Goal: Transaction & Acquisition: Purchase product/service

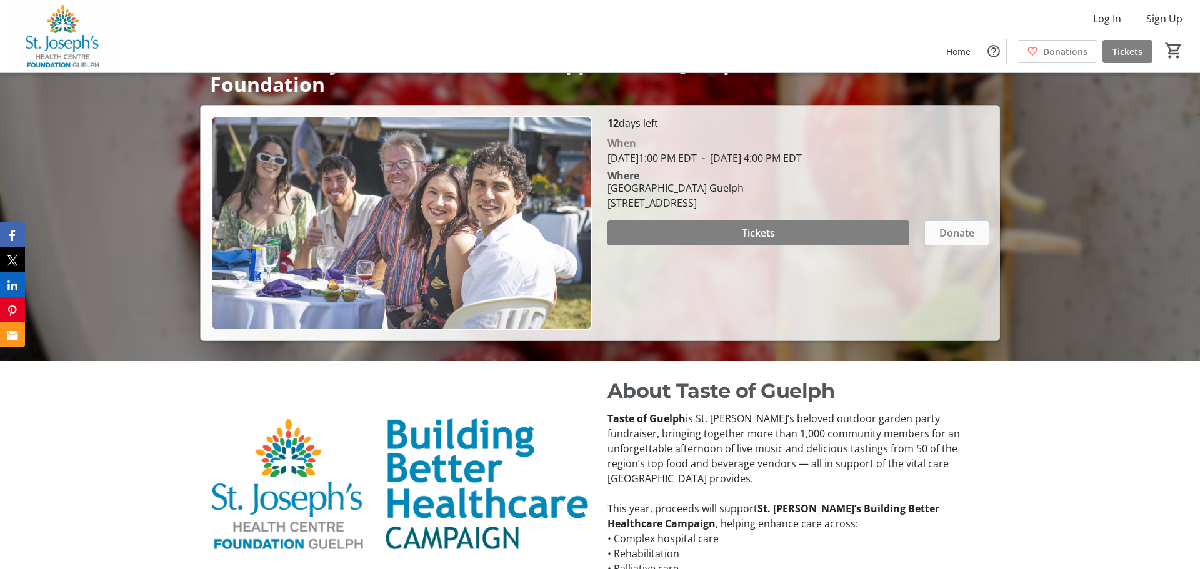
scroll to position [181, 0]
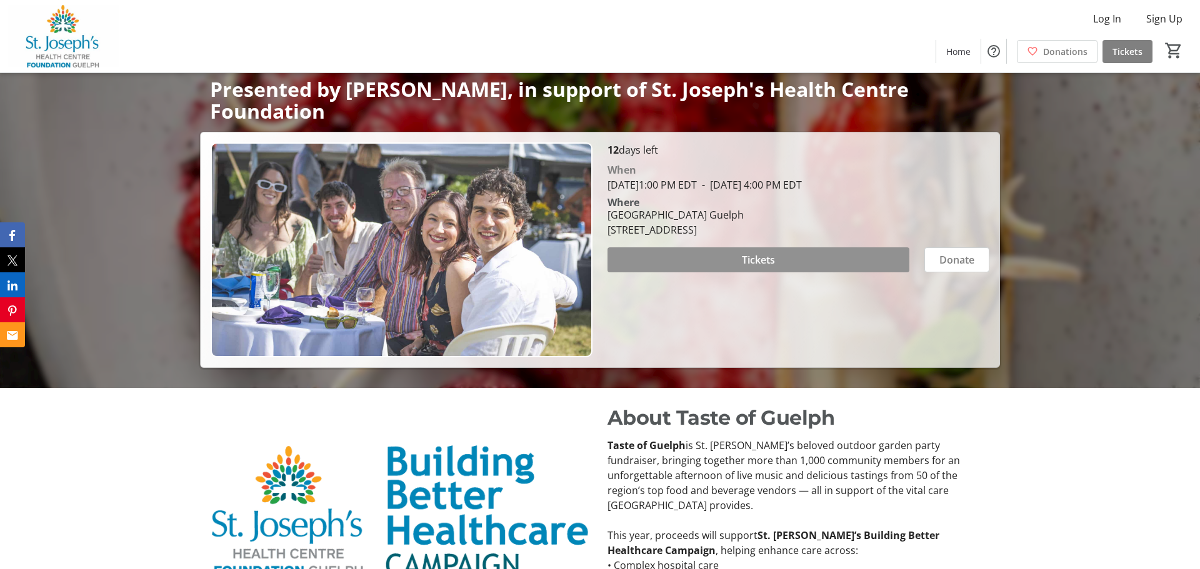
click at [801, 255] on span at bounding box center [758, 260] width 302 height 30
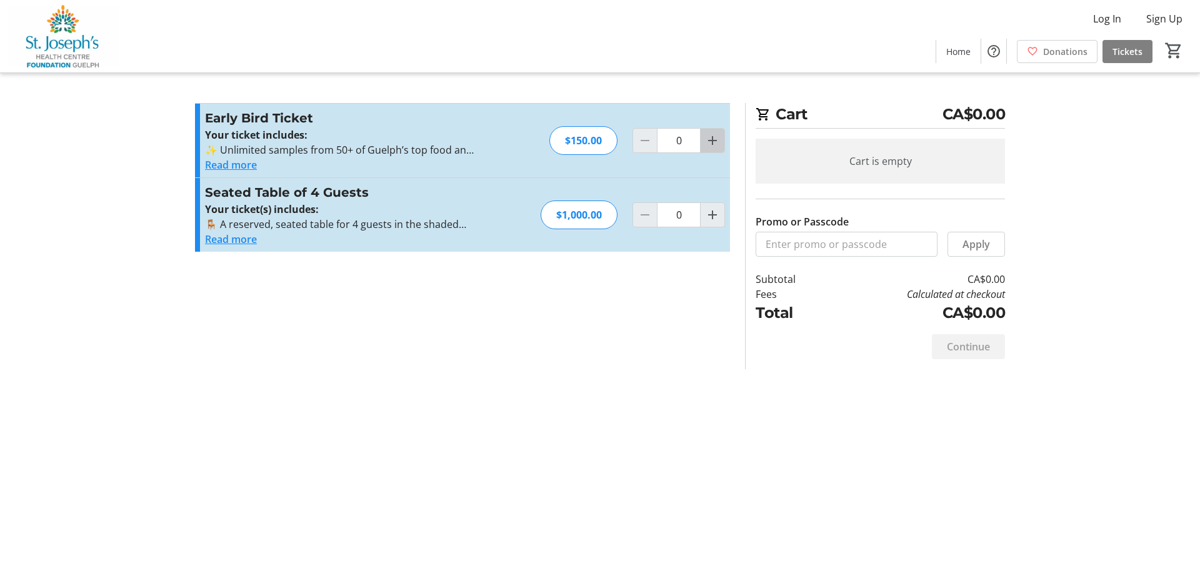
click at [711, 144] on mat-icon "Increment by one" at bounding box center [712, 140] width 15 height 15
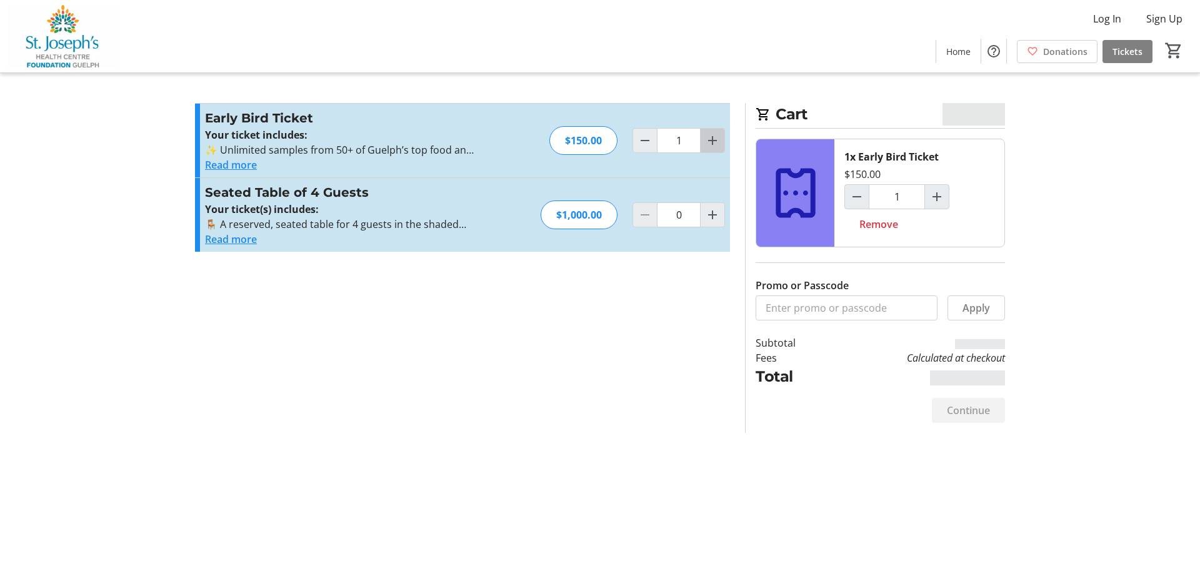
click at [711, 144] on mat-icon "Increment by one" at bounding box center [712, 140] width 15 height 15
type input "2"
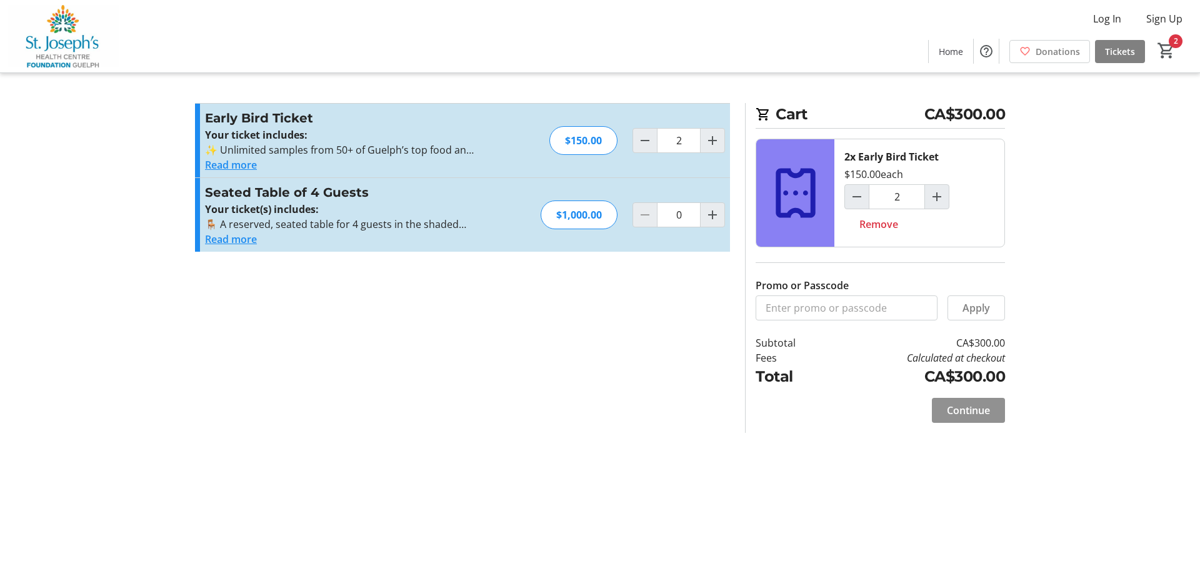
click at [977, 411] on span "Continue" at bounding box center [968, 410] width 43 height 15
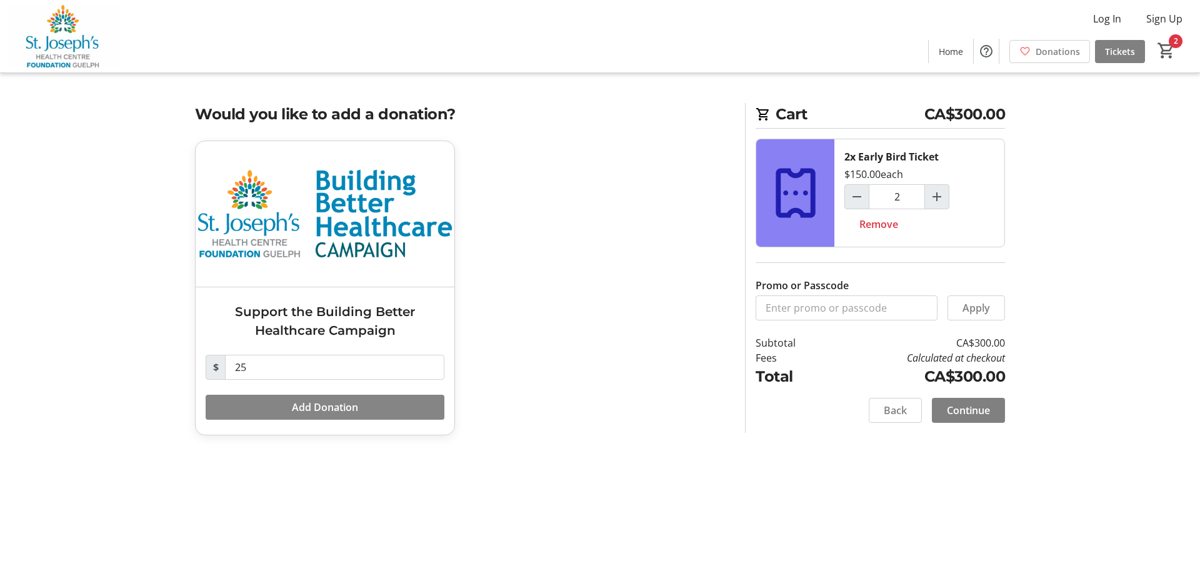
click at [351, 403] on span "Add Donation" at bounding box center [325, 407] width 66 height 15
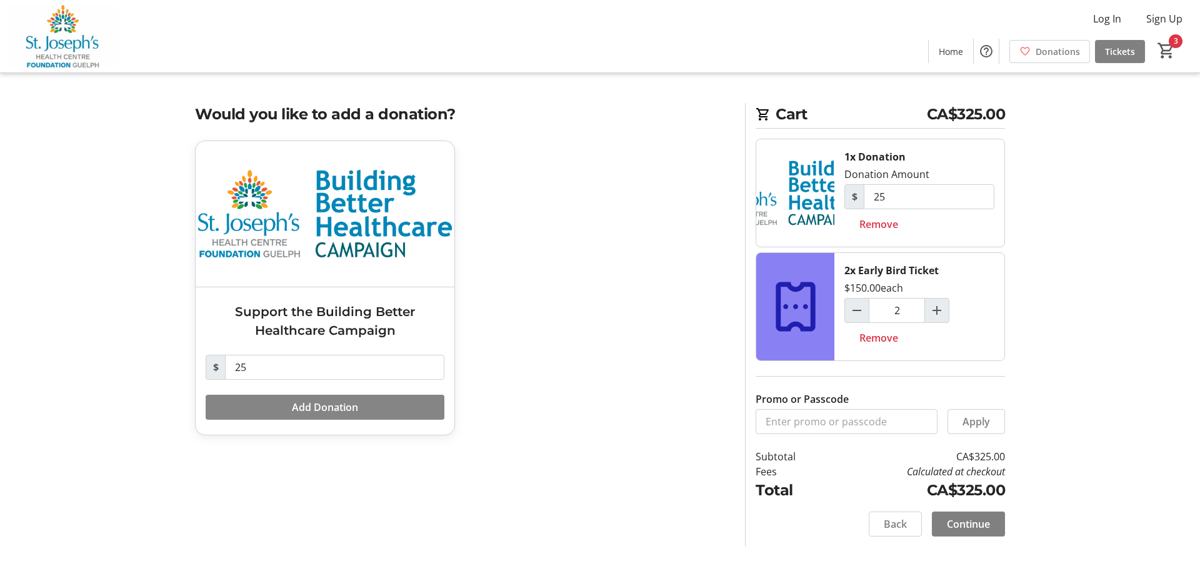
click at [321, 414] on span "Add Donation" at bounding box center [325, 407] width 66 height 15
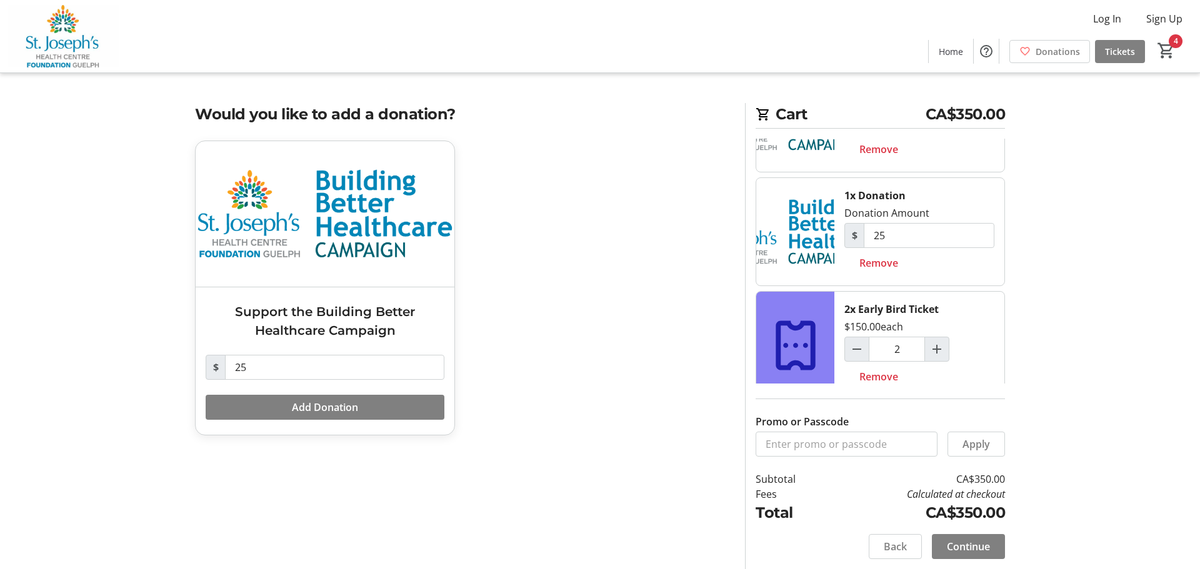
scroll to position [91, 0]
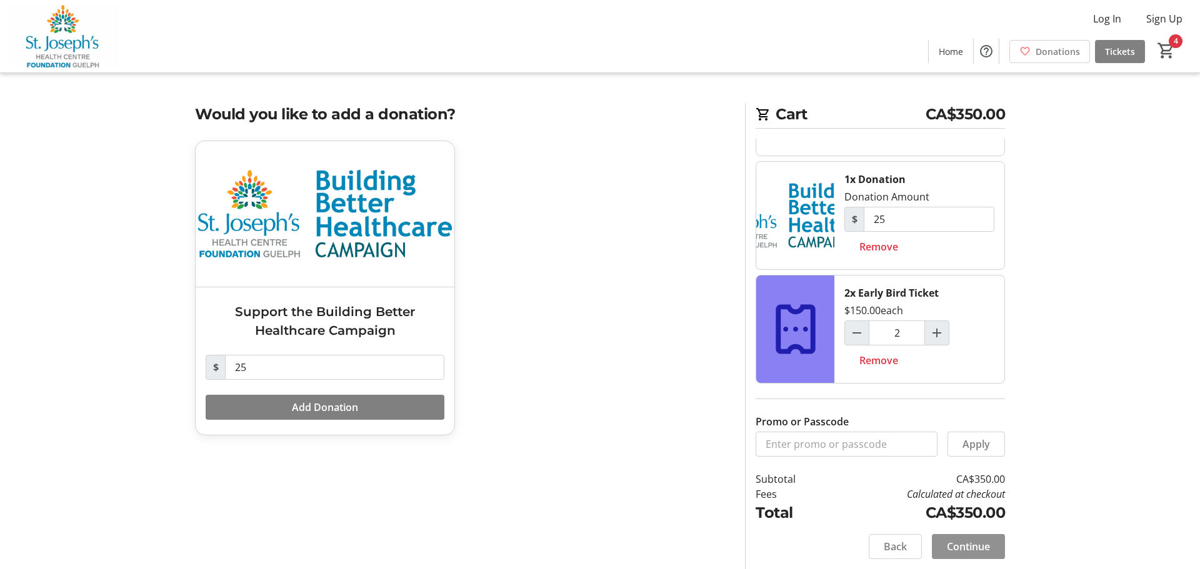
click at [981, 550] on span "Continue" at bounding box center [968, 546] width 43 height 15
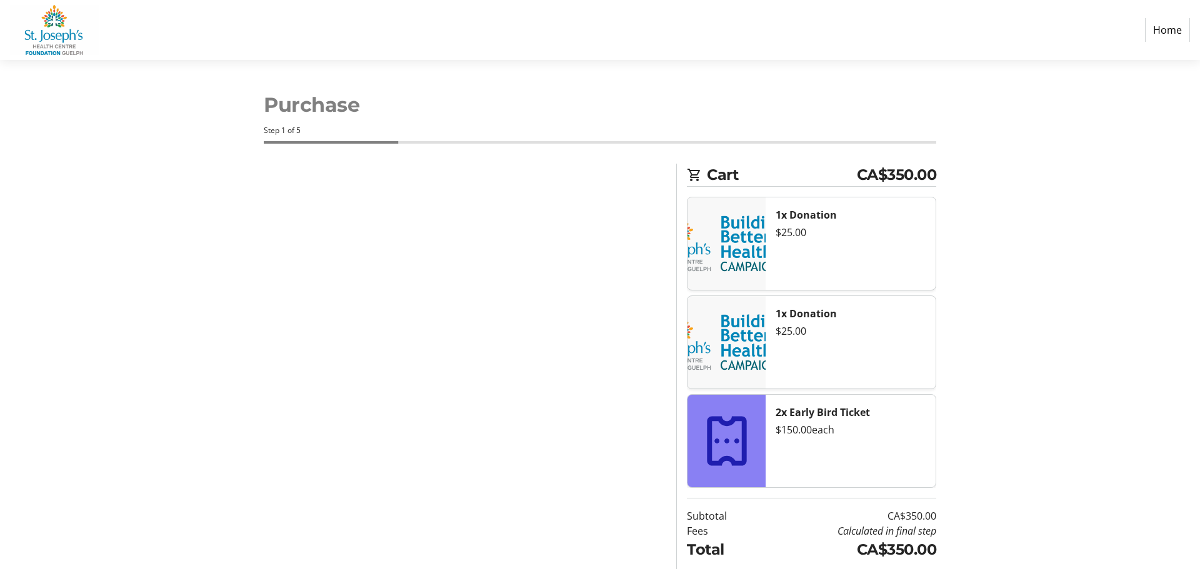
select select "CA"
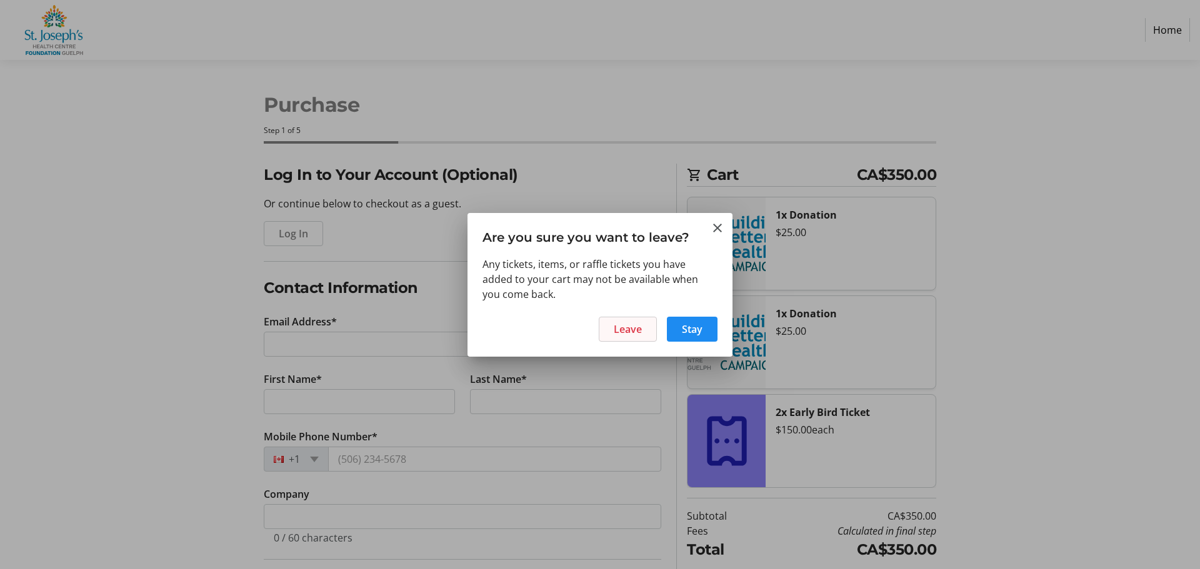
click at [641, 330] on span "Leave" at bounding box center [628, 329] width 28 height 15
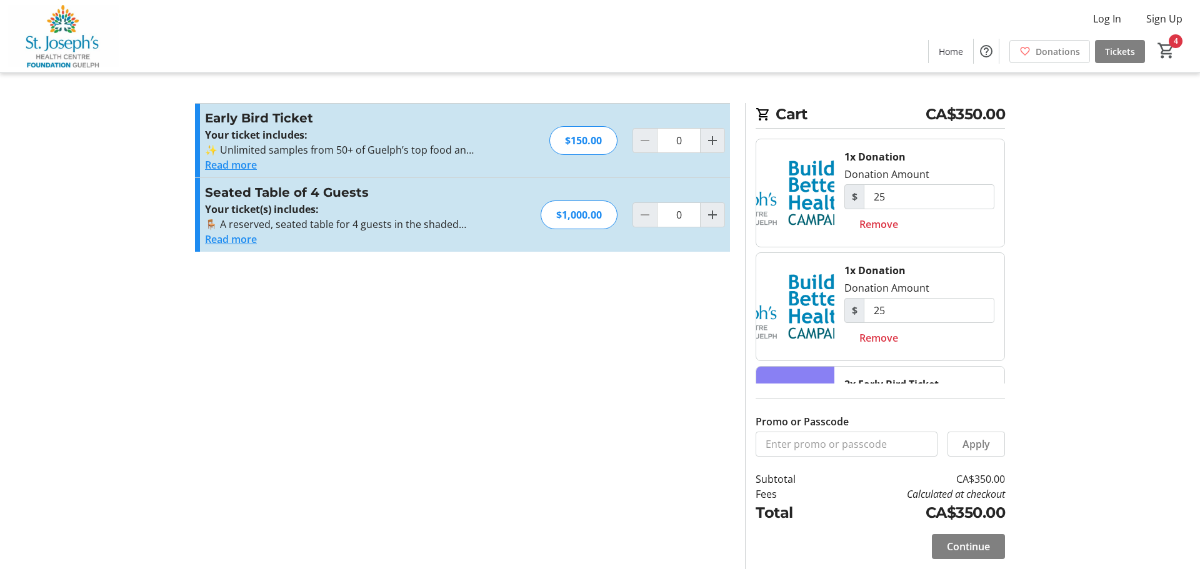
type input "2"
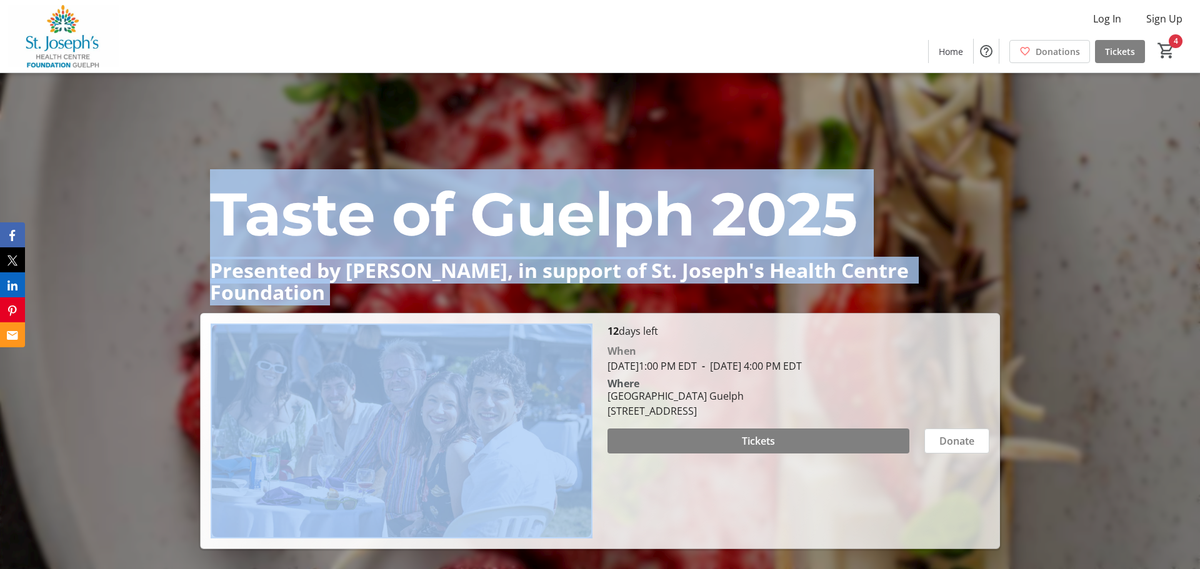
drag, startPoint x: 181, startPoint y: 219, endPoint x: 429, endPoint y: 491, distance: 368.9
click at [369, 436] on div "Taste of Guelph 2025 Presented by [PERSON_NAME], in support of St. Joseph's Hea…" at bounding box center [600, 311] width 1200 height 476
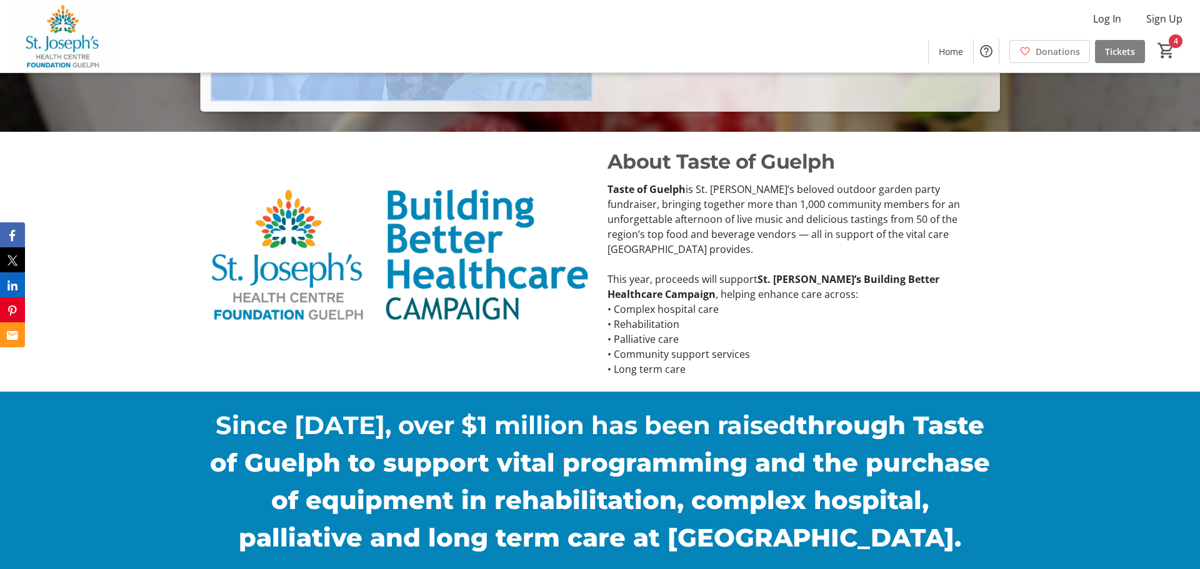
scroll to position [662, 0]
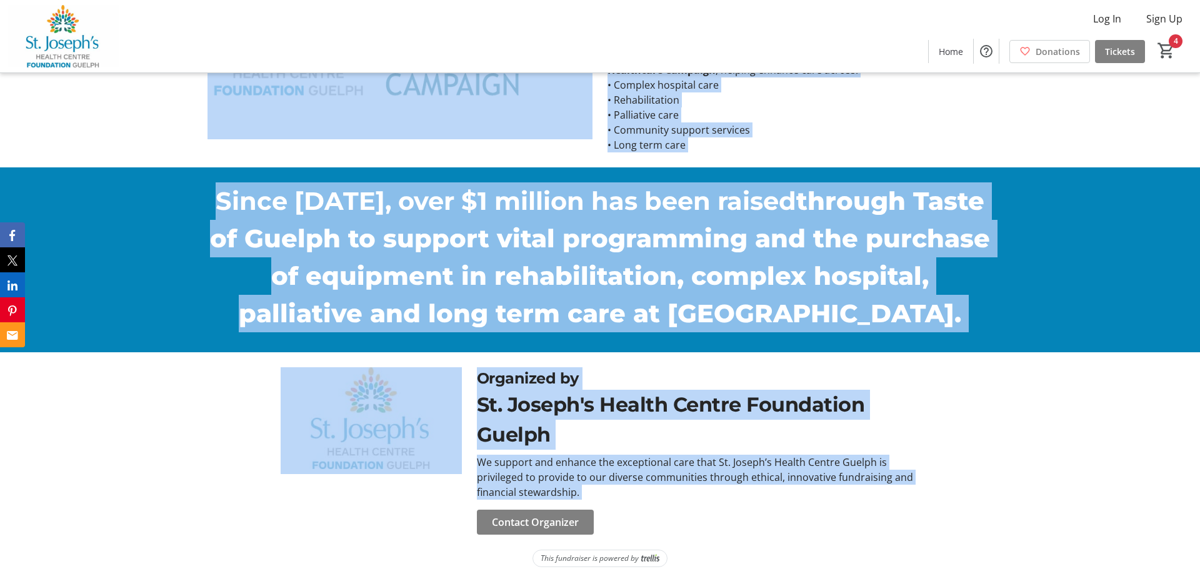
click at [643, 510] on div "Contact Organizer" at bounding box center [698, 522] width 458 height 25
click at [628, 519] on div "Contact Organizer" at bounding box center [698, 522] width 458 height 25
copy div "Lorem ip Dolors 0985 Ametconse ad Elitsed, do eiusmod te In. Utlabo'e Dolore Ma…"
